Goal: Find specific page/section: Find specific page/section

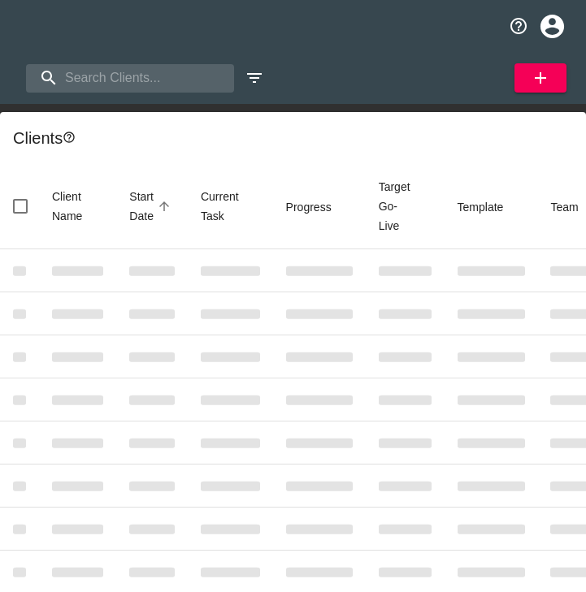
select select "10"
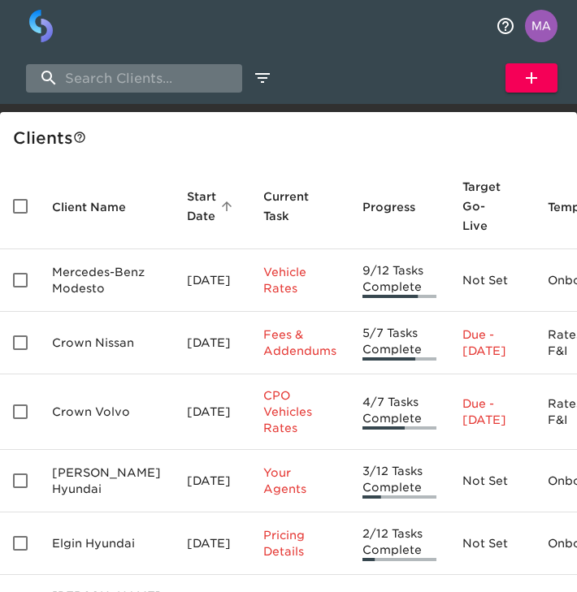
click at [149, 80] on input "search" at bounding box center [134, 78] width 216 height 28
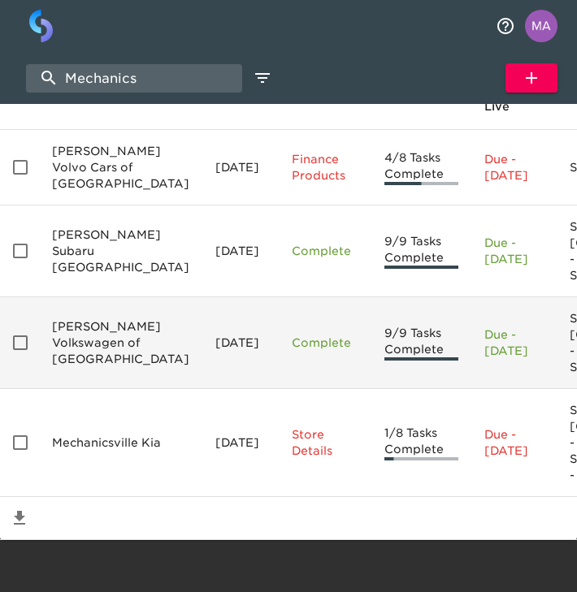
scroll to position [226, 0]
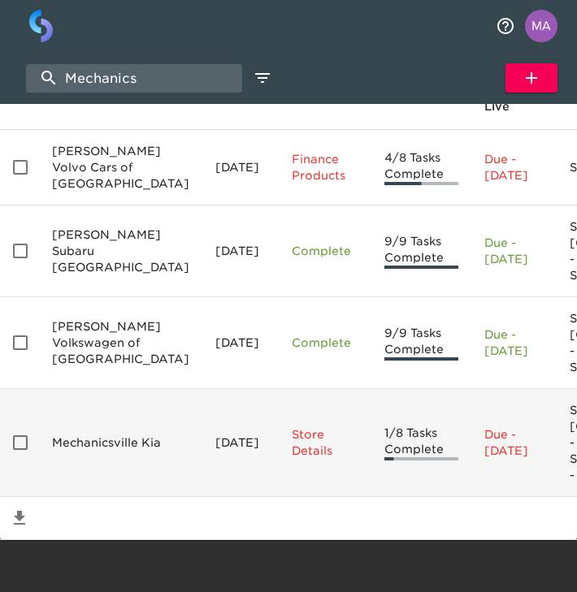
type input "Mechanics"
click at [111, 407] on td "Mechanicsville Kia" at bounding box center [120, 443] width 163 height 108
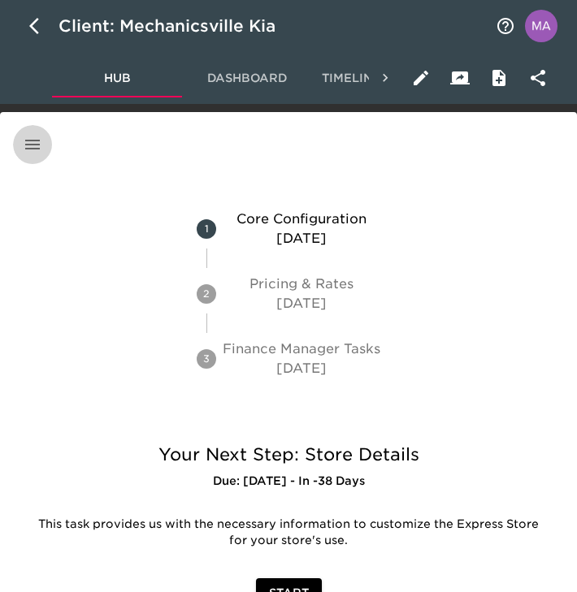
click at [37, 136] on icon "button" at bounding box center [32, 144] width 19 height 19
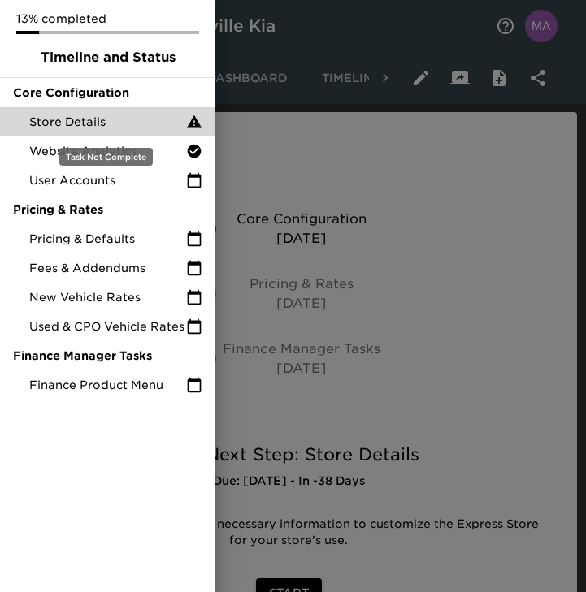
click at [100, 126] on span "Store Details" at bounding box center [107, 122] width 157 height 16
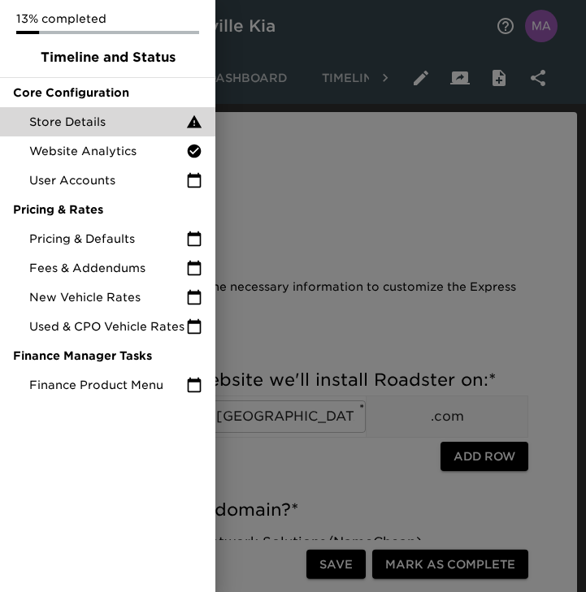
click at [374, 205] on div at bounding box center [293, 296] width 586 height 592
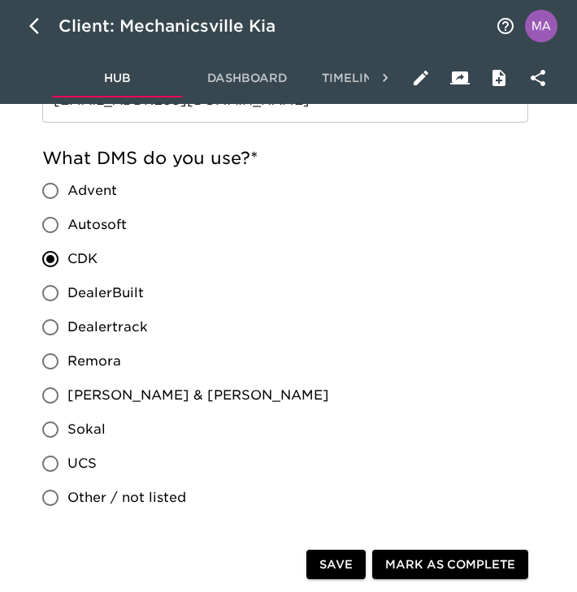
scroll to position [1329, 0]
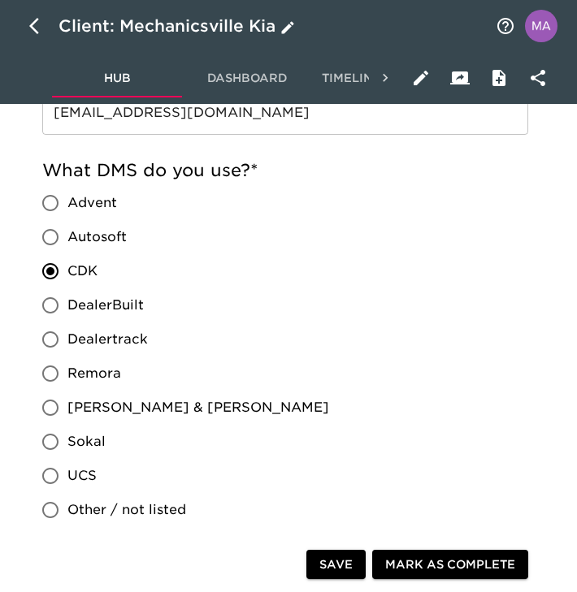
click at [37, 29] on icon "button" at bounding box center [38, 25] width 19 height 19
select select "10"
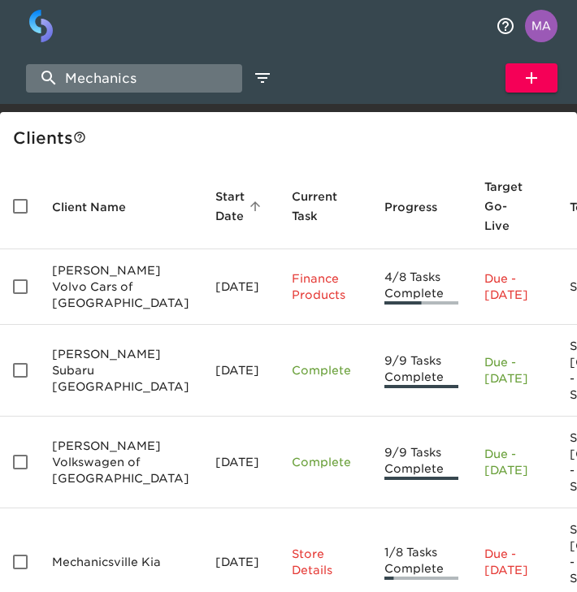
click at [134, 85] on input "Mechanics" at bounding box center [134, 78] width 216 height 28
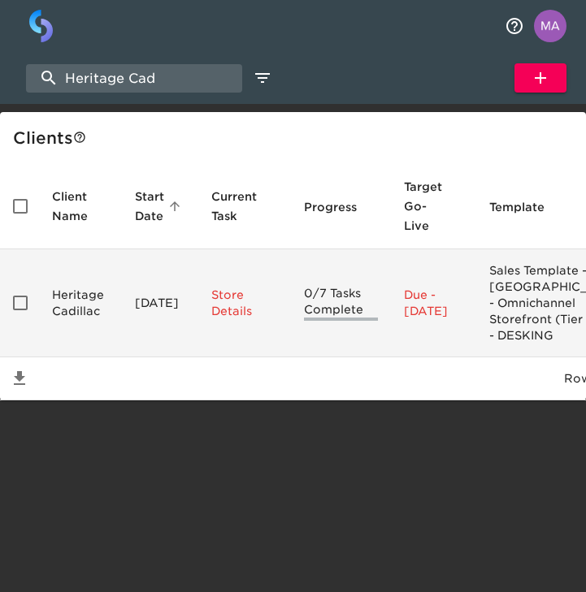
type input "Heritage Cad"
click at [113, 332] on td "Heritage Cadillac" at bounding box center [80, 303] width 83 height 108
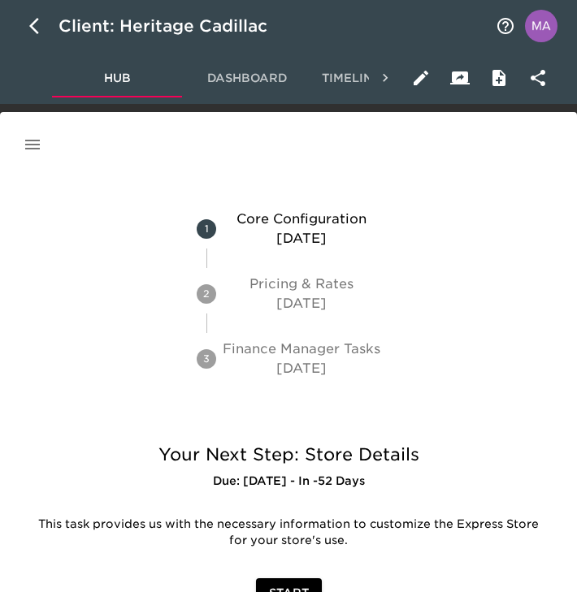
click at [22, 141] on button "button" at bounding box center [32, 144] width 39 height 39
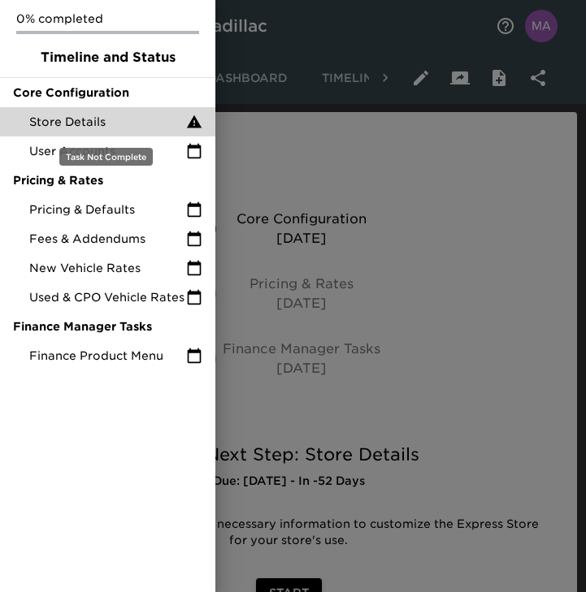
click at [89, 128] on span "Store Details" at bounding box center [107, 122] width 157 height 16
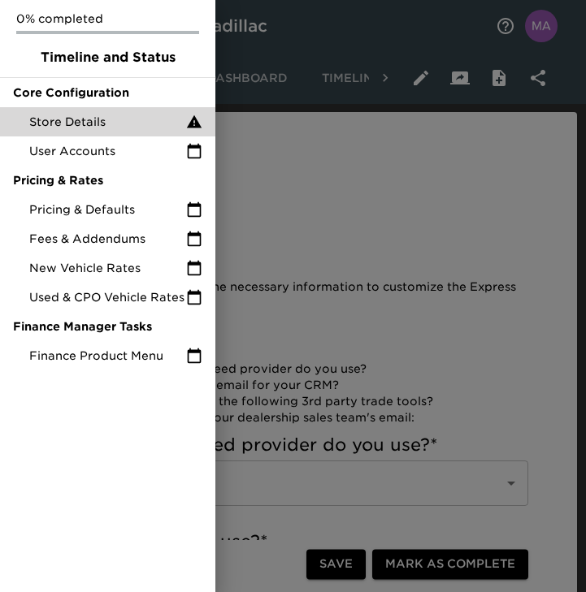
click at [271, 220] on div at bounding box center [293, 296] width 586 height 592
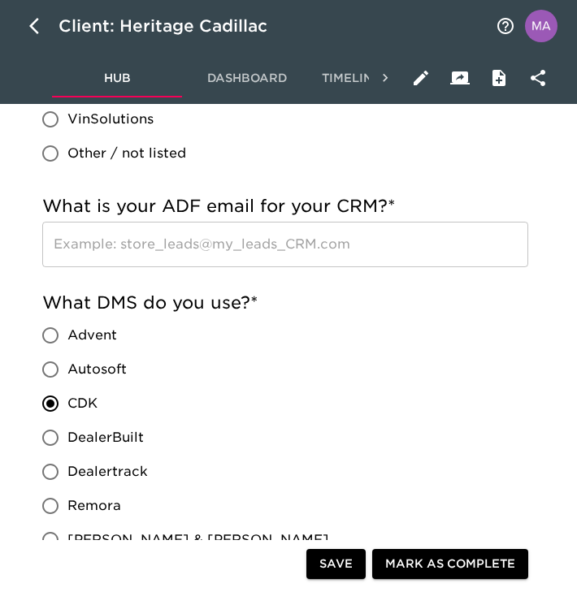
scroll to position [983, 0]
